Goal: Check status

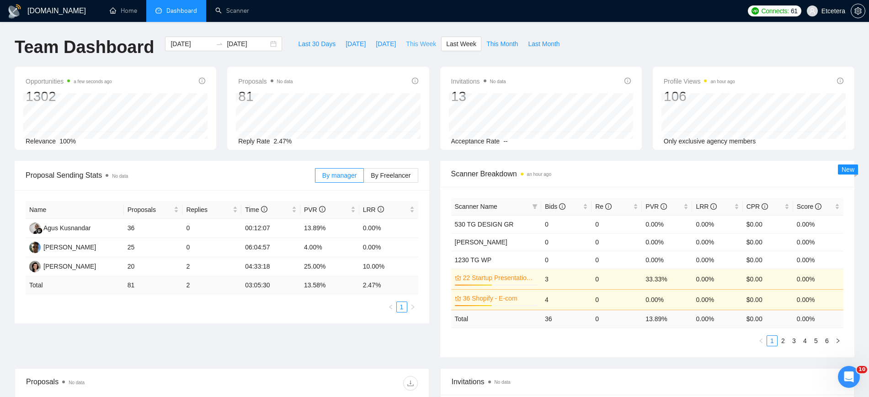
click at [407, 39] on span "This Week" at bounding box center [421, 44] width 30 height 10
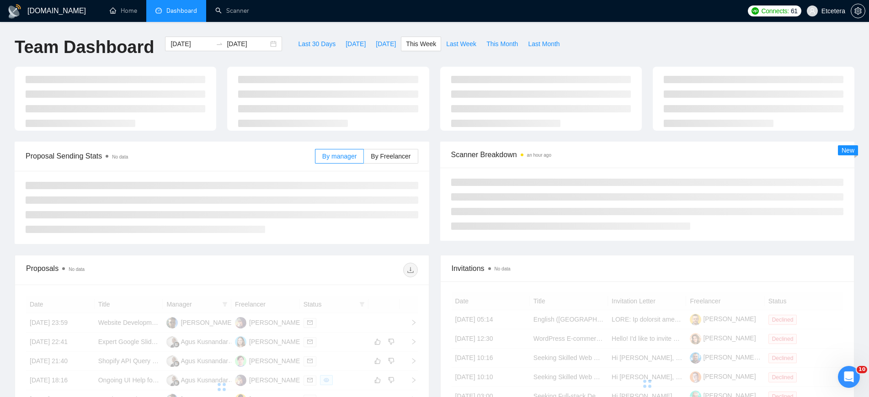
type input "[DATE]"
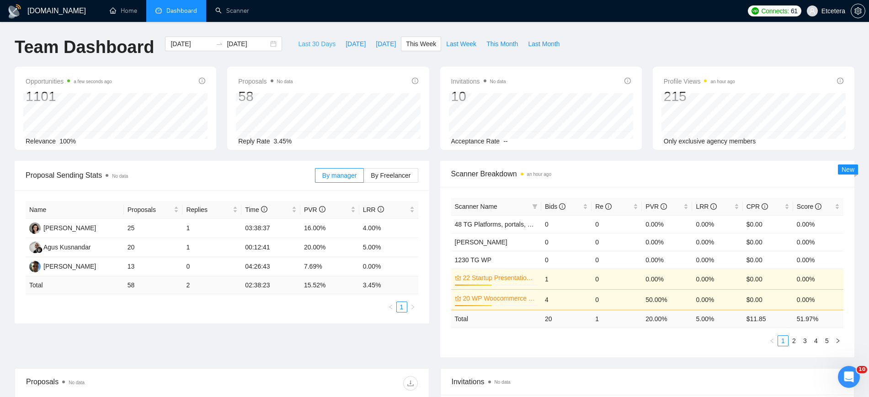
click at [314, 42] on span "Last 30 Days" at bounding box center [316, 44] width 37 height 10
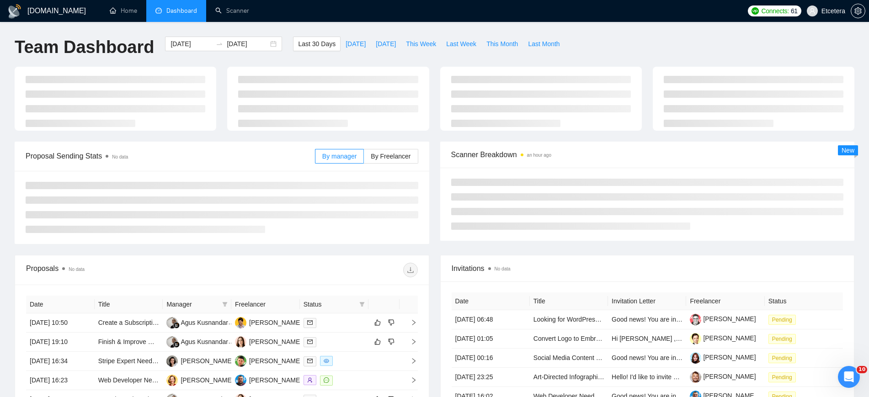
type input "[DATE]"
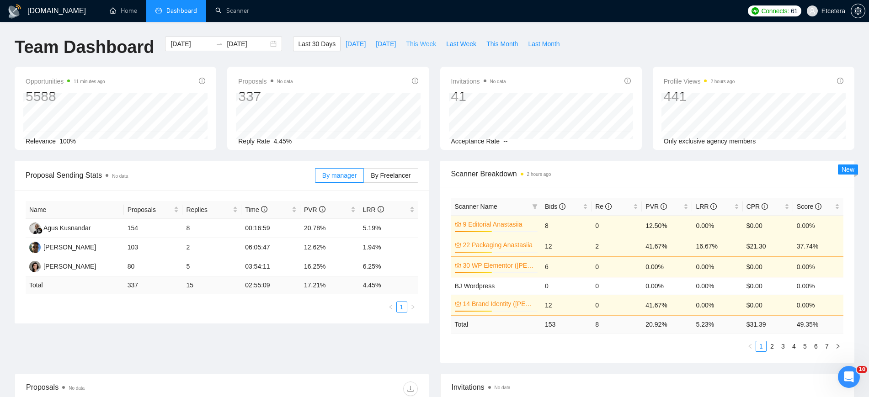
click at [415, 45] on span "This Week" at bounding box center [421, 44] width 30 height 10
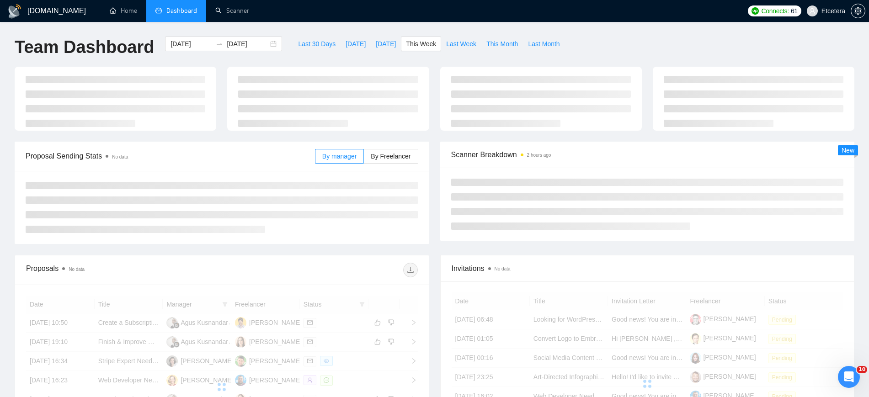
type input "[DATE]"
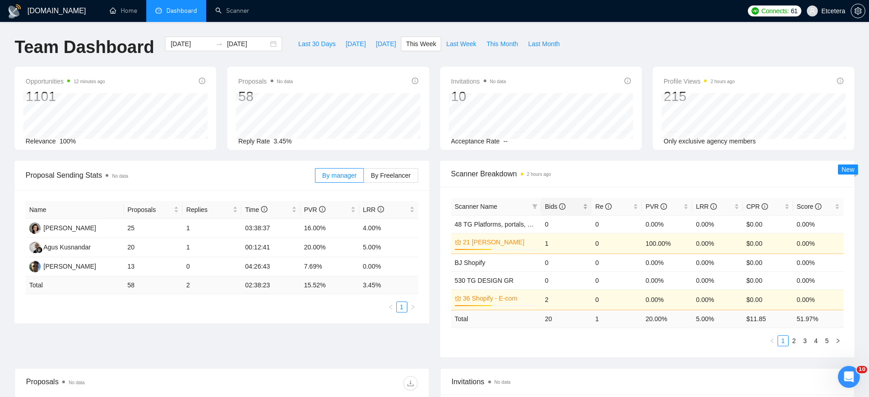
click at [585, 204] on div "Bids" at bounding box center [566, 207] width 43 height 10
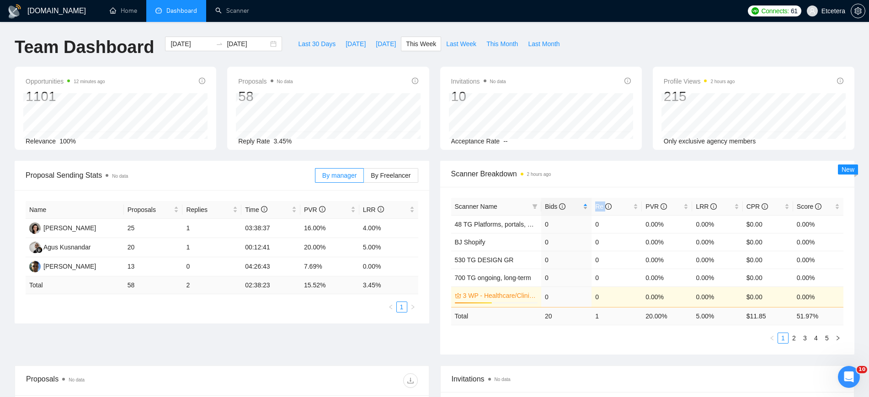
click at [585, 204] on div "Bids" at bounding box center [566, 207] width 43 height 10
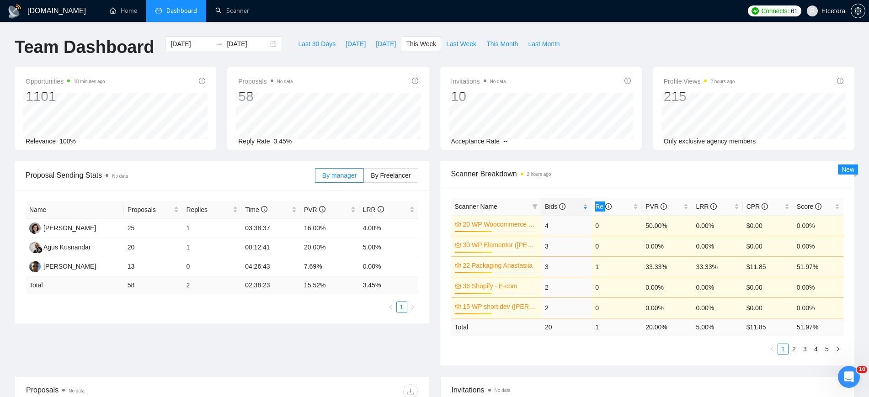
click at [844, 372] on div "Відкрити програму для спілкування Intercom" at bounding box center [848, 377] width 30 height 30
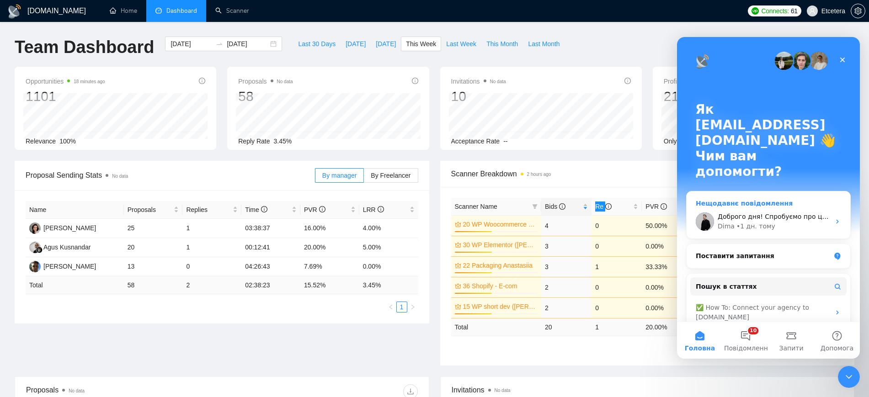
click at [781, 213] on span "Доброго дня! Спробуємо про це запитати 🙏" at bounding box center [792, 216] width 151 height 7
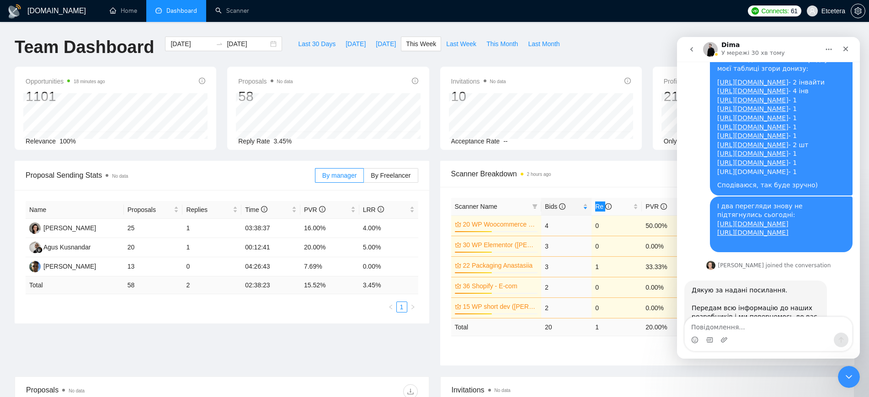
scroll to position [3067, 0]
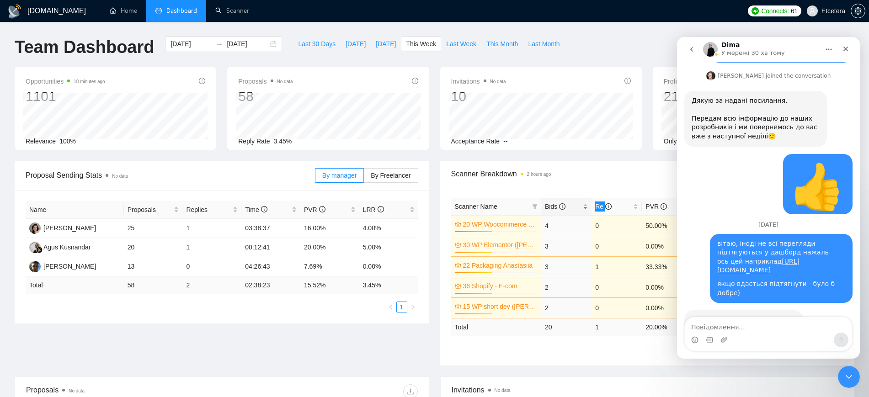
click at [849, 379] on icon "Закрити програму для спілкування Intercom" at bounding box center [848, 376] width 11 height 11
